Goal: Task Accomplishment & Management: Use online tool/utility

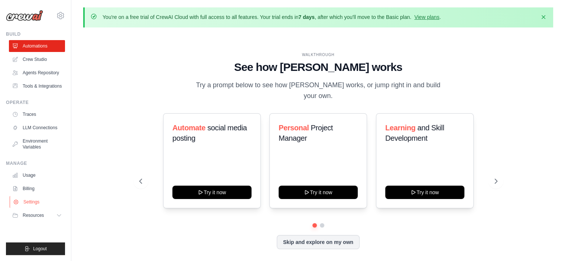
click at [34, 201] on link "Settings" at bounding box center [38, 202] width 56 height 12
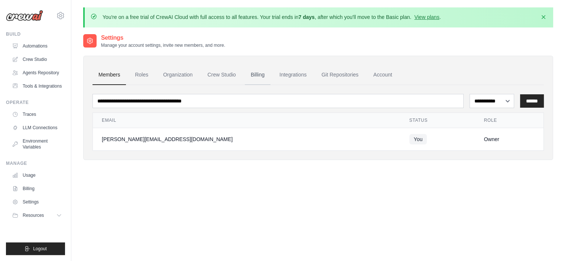
click at [259, 75] on link "Billing" at bounding box center [258, 75] width 26 height 20
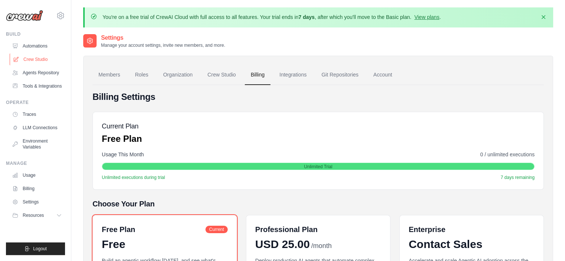
click at [36, 61] on link "Crew Studio" at bounding box center [38, 60] width 56 height 12
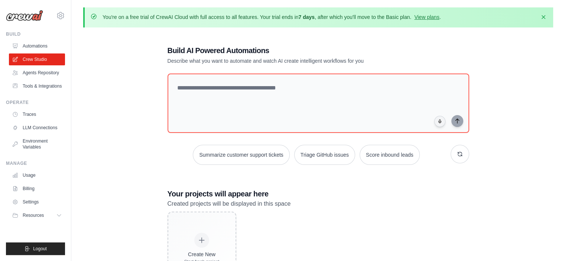
scroll to position [44, 0]
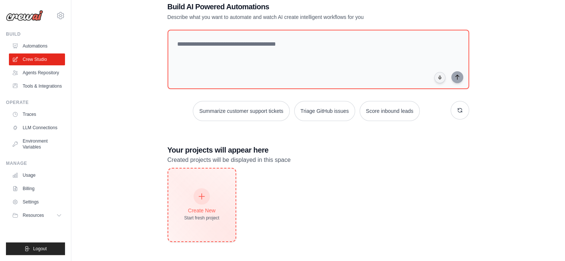
click at [209, 193] on div at bounding box center [202, 196] width 16 height 16
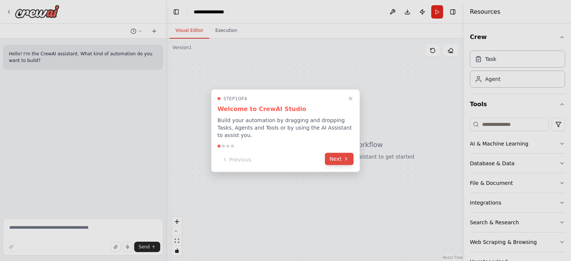
click at [343, 156] on icon at bounding box center [346, 159] width 6 height 6
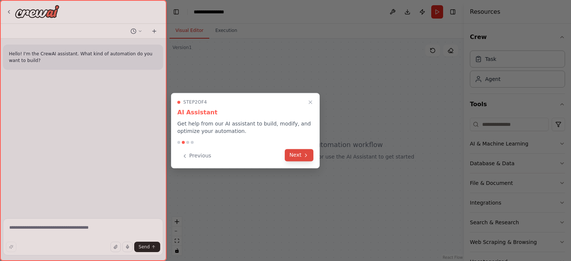
click at [303, 152] on icon at bounding box center [306, 155] width 6 height 6
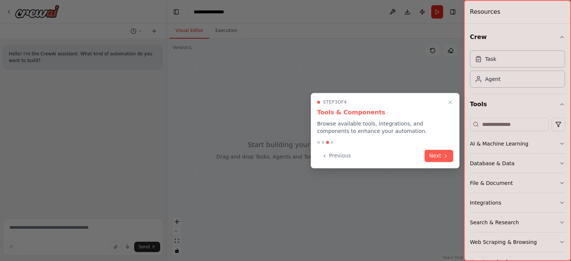
drag, startPoint x: 457, startPoint y: 156, endPoint x: 453, endPoint y: 157, distance: 4.2
click at [457, 156] on div "Step 3 of 4 Tools & Components Browse available tools, integrations, and compon…" at bounding box center [385, 130] width 149 height 75
click at [445, 157] on icon at bounding box center [446, 155] width 6 height 6
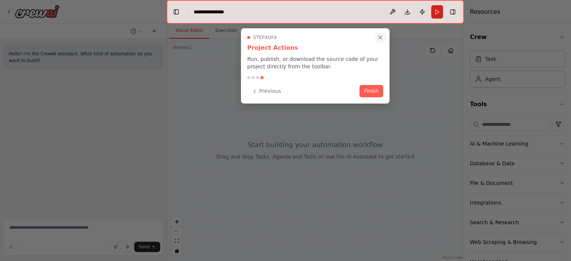
click at [379, 39] on icon "Close walkthrough" at bounding box center [380, 37] width 7 height 7
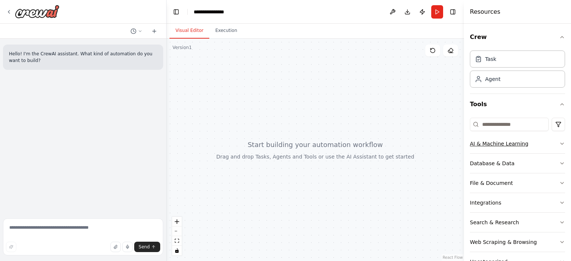
click at [559, 142] on icon "button" at bounding box center [562, 144] width 6 height 6
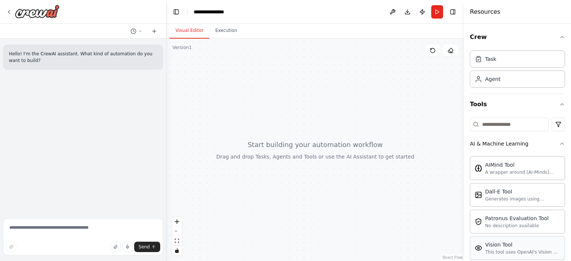
scroll to position [134, 0]
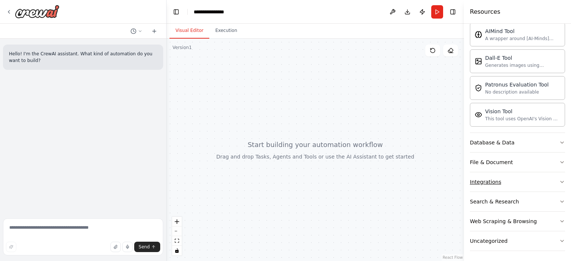
click at [519, 184] on button "Integrations" at bounding box center [517, 181] width 95 height 19
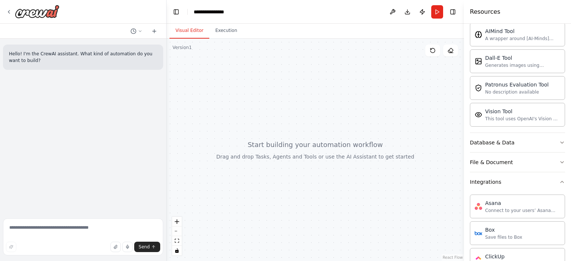
scroll to position [282, 0]
